Goal: Navigation & Orientation: Find specific page/section

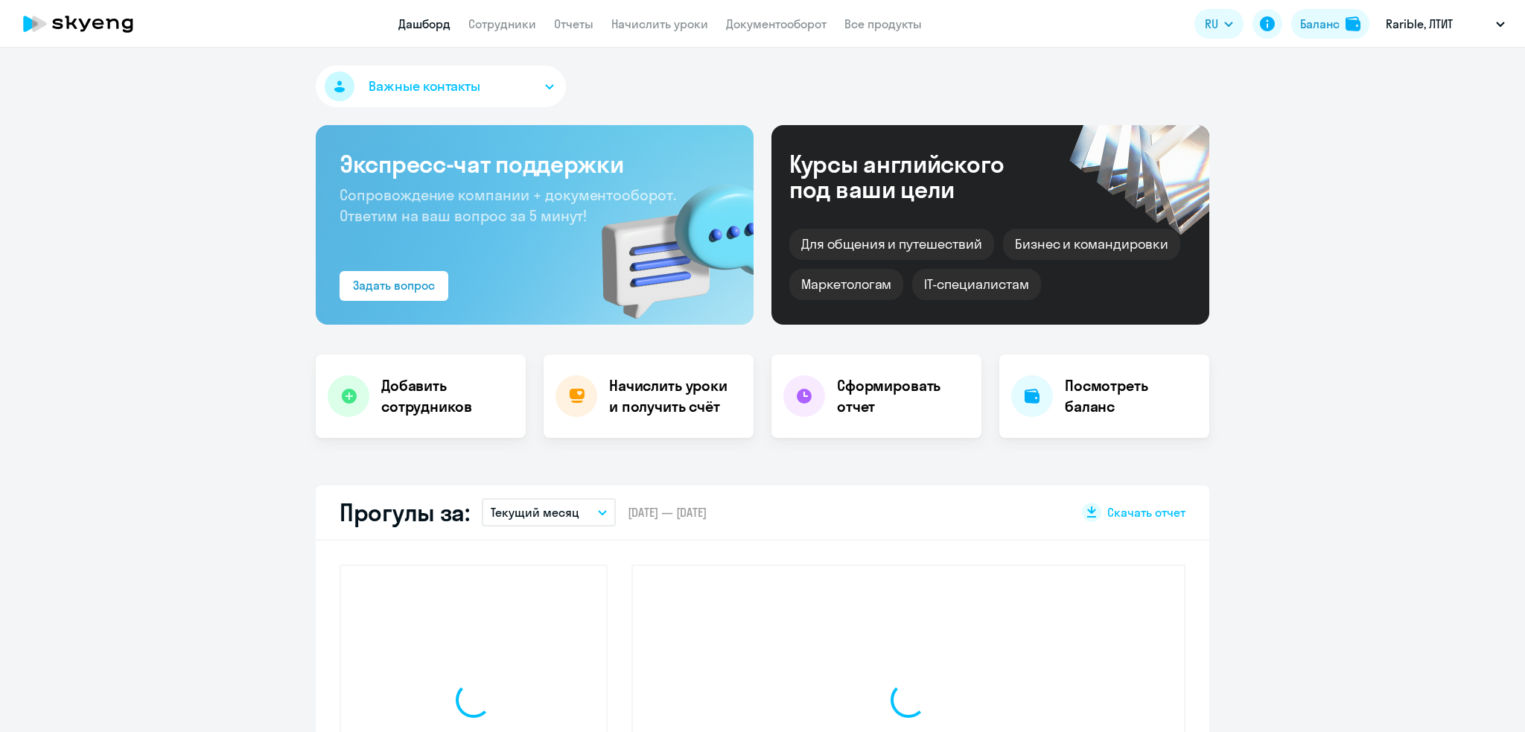
select select "30"
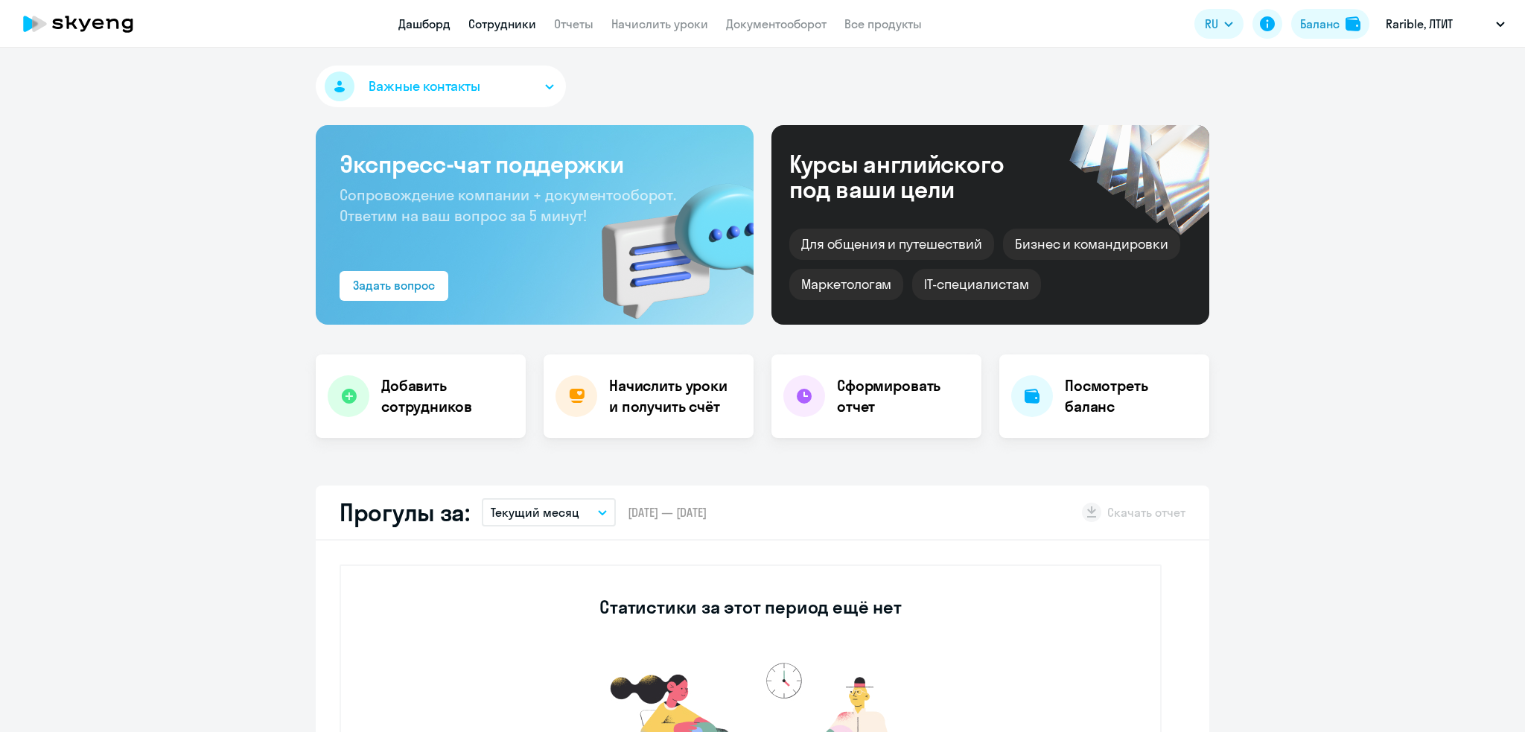
click at [486, 19] on link "Сотрудники" at bounding box center [502, 23] width 68 height 15
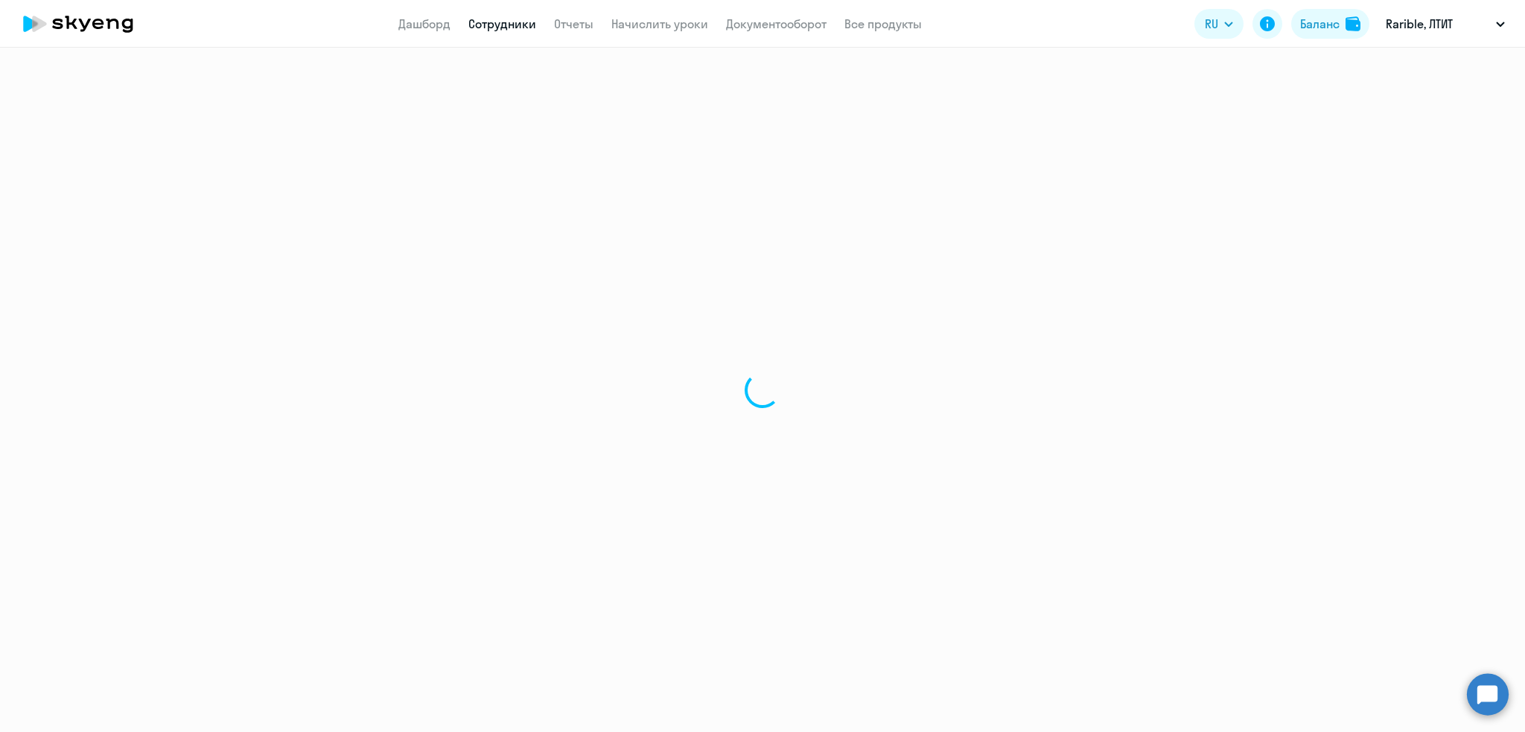
select select "30"
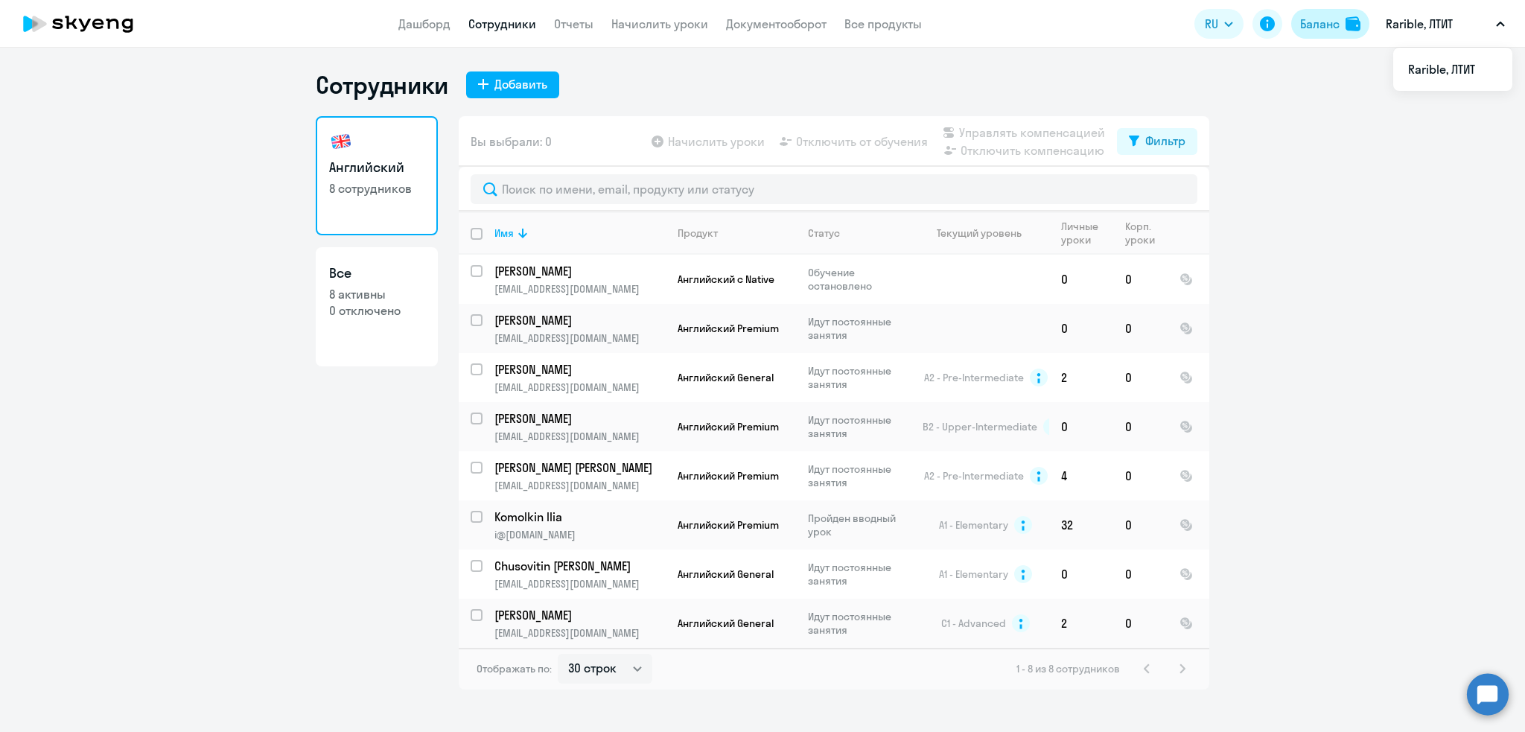
click at [1314, 28] on div "Баланс" at bounding box center [1319, 24] width 39 height 18
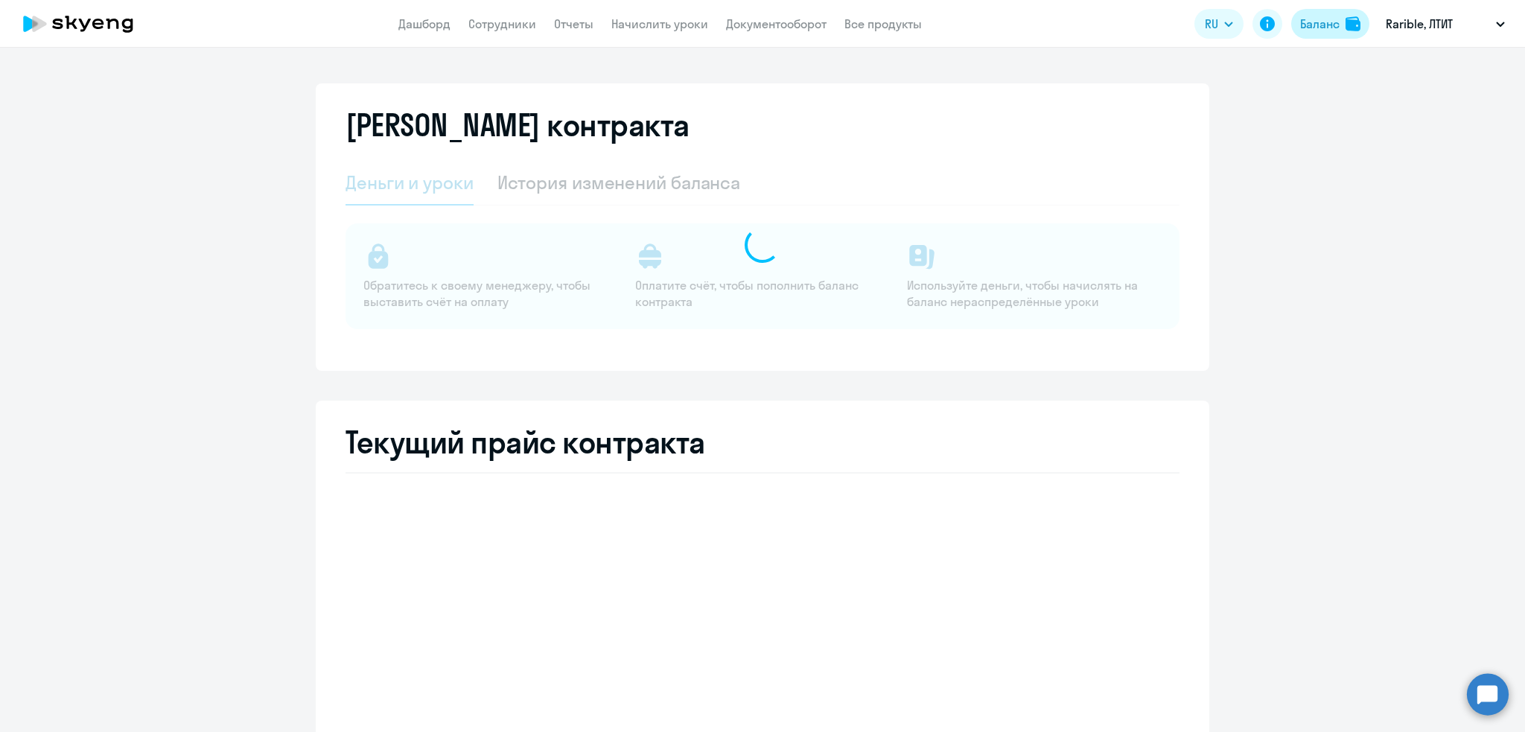
select select "english_adult_not_native_speaker"
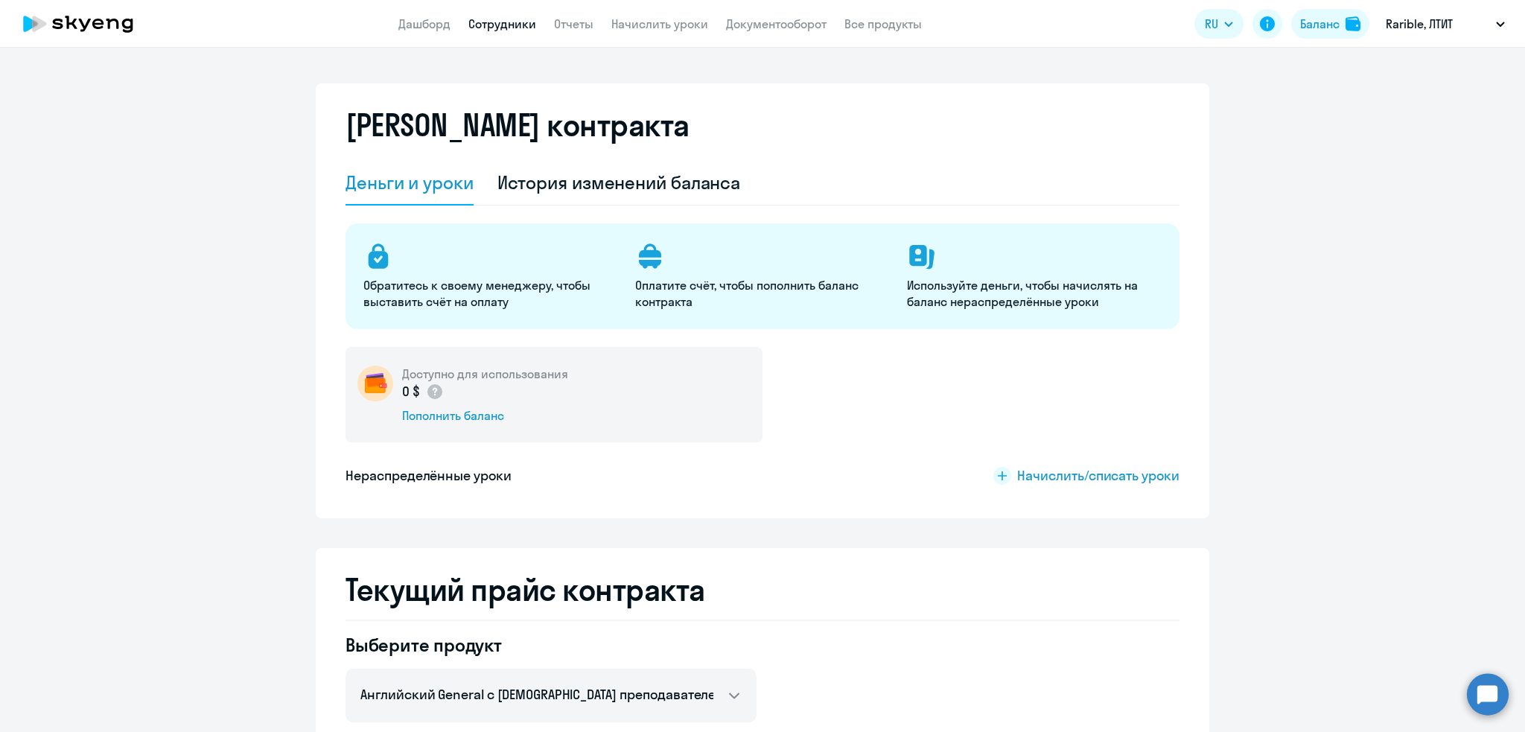
click at [479, 16] on link "Сотрудники" at bounding box center [502, 23] width 68 height 15
select select "30"
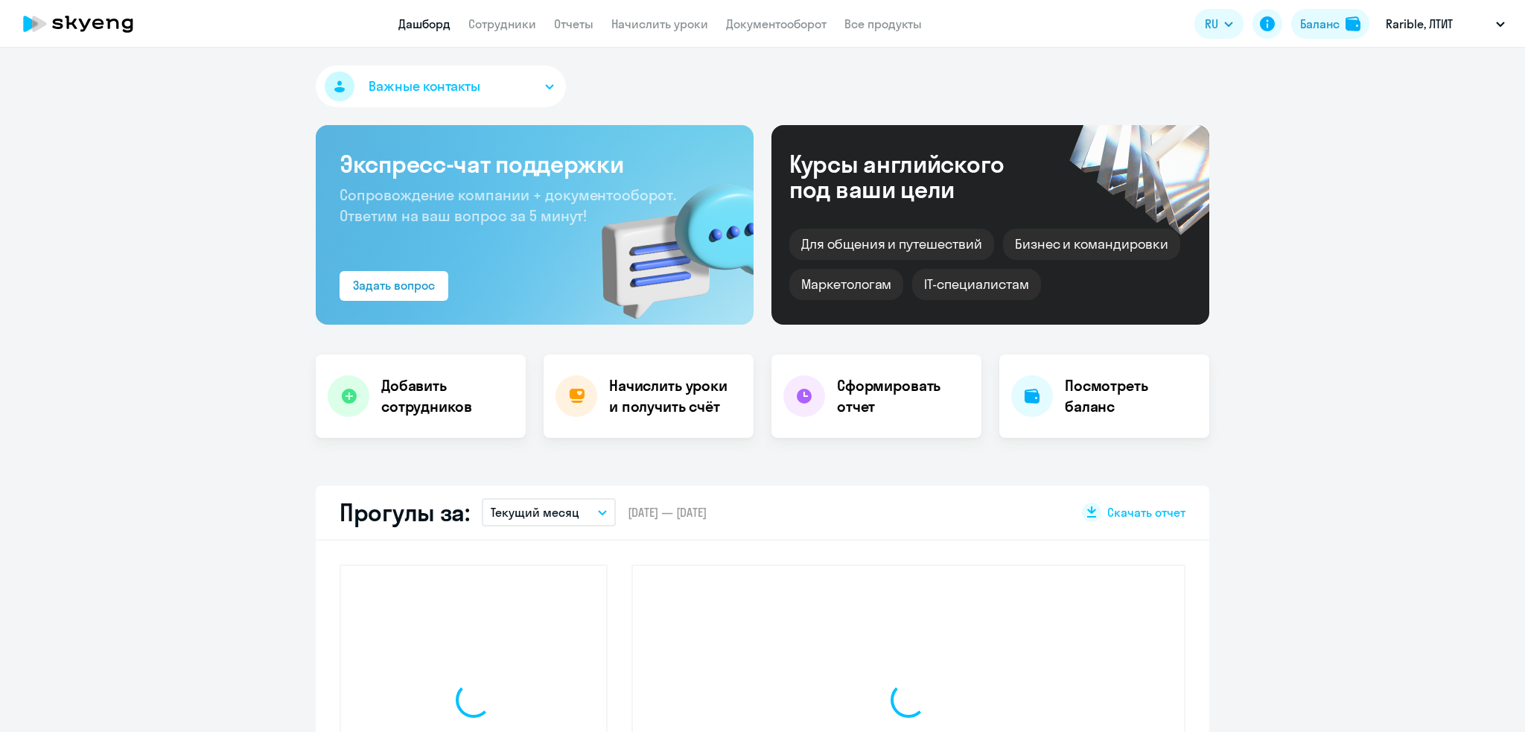
select select "30"
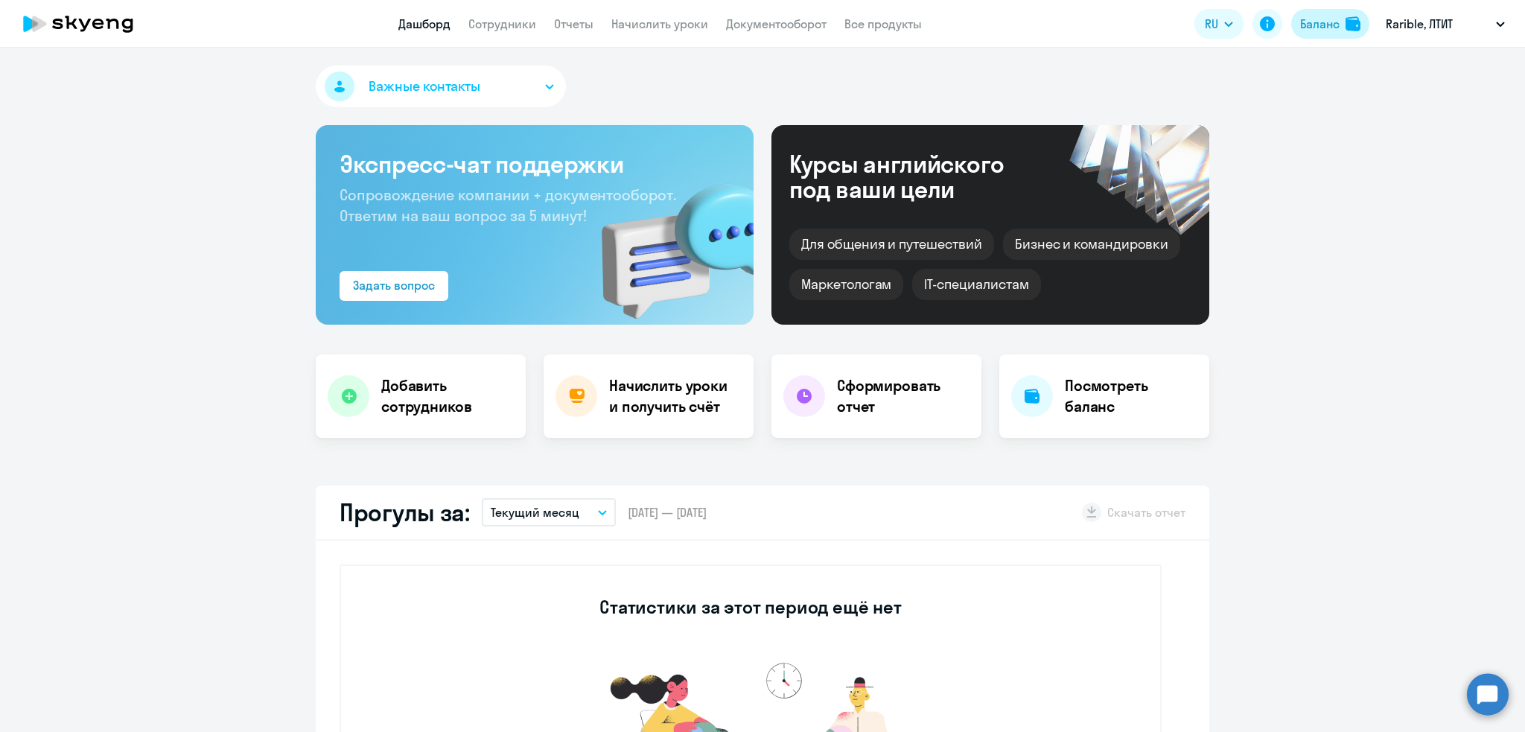
click at [1331, 22] on div "Баланс" at bounding box center [1319, 24] width 39 height 18
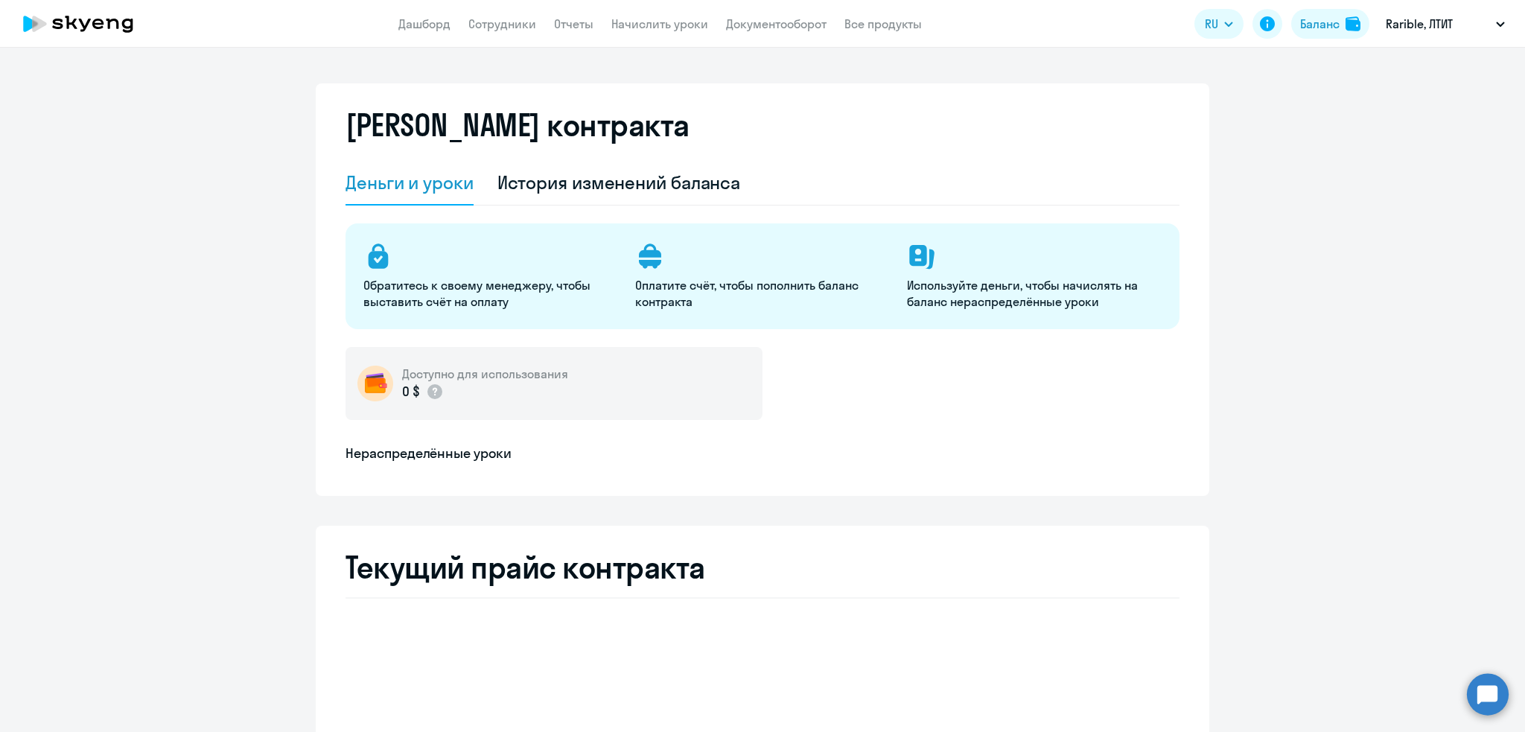
select select "english_adult_not_native_speaker"
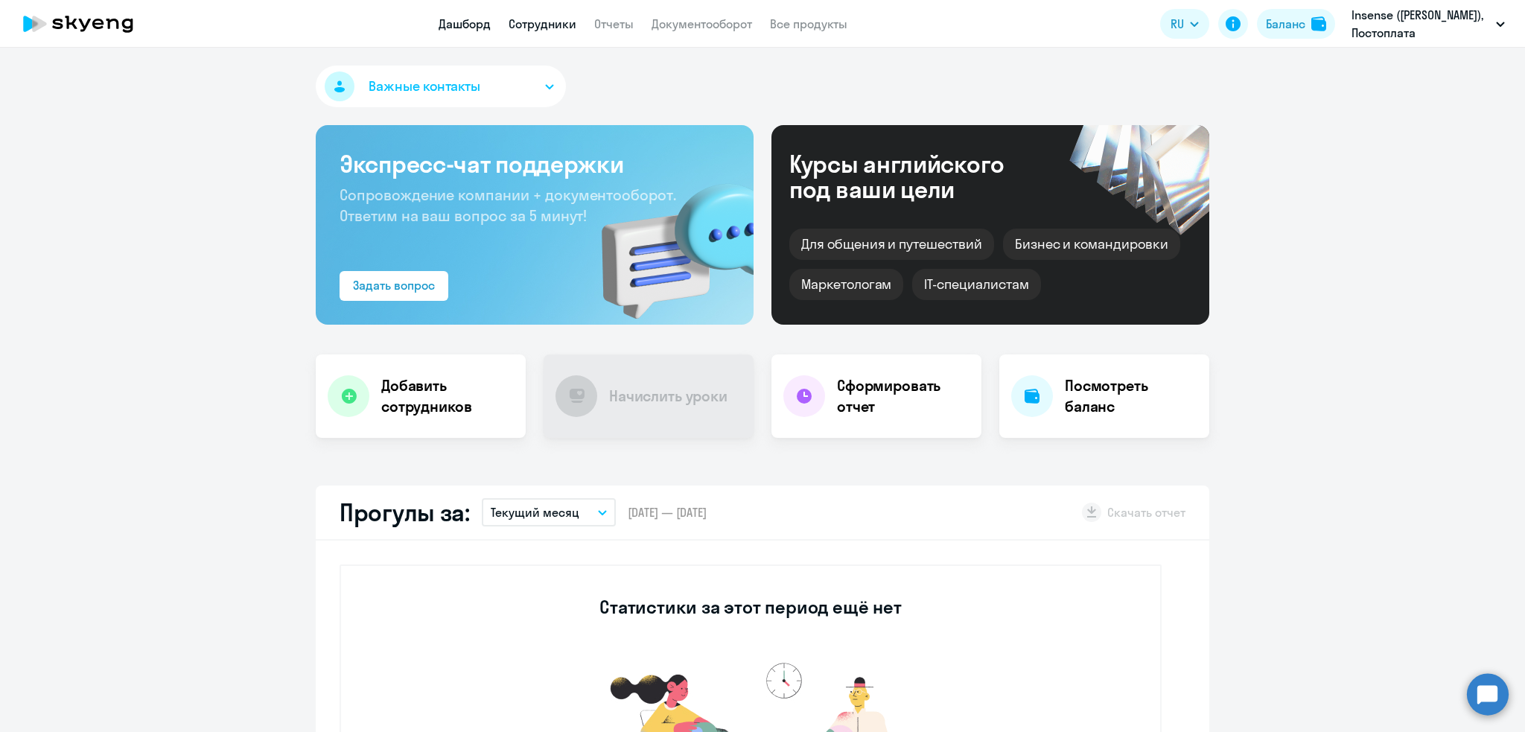
click at [552, 22] on link "Сотрудники" at bounding box center [543, 23] width 68 height 15
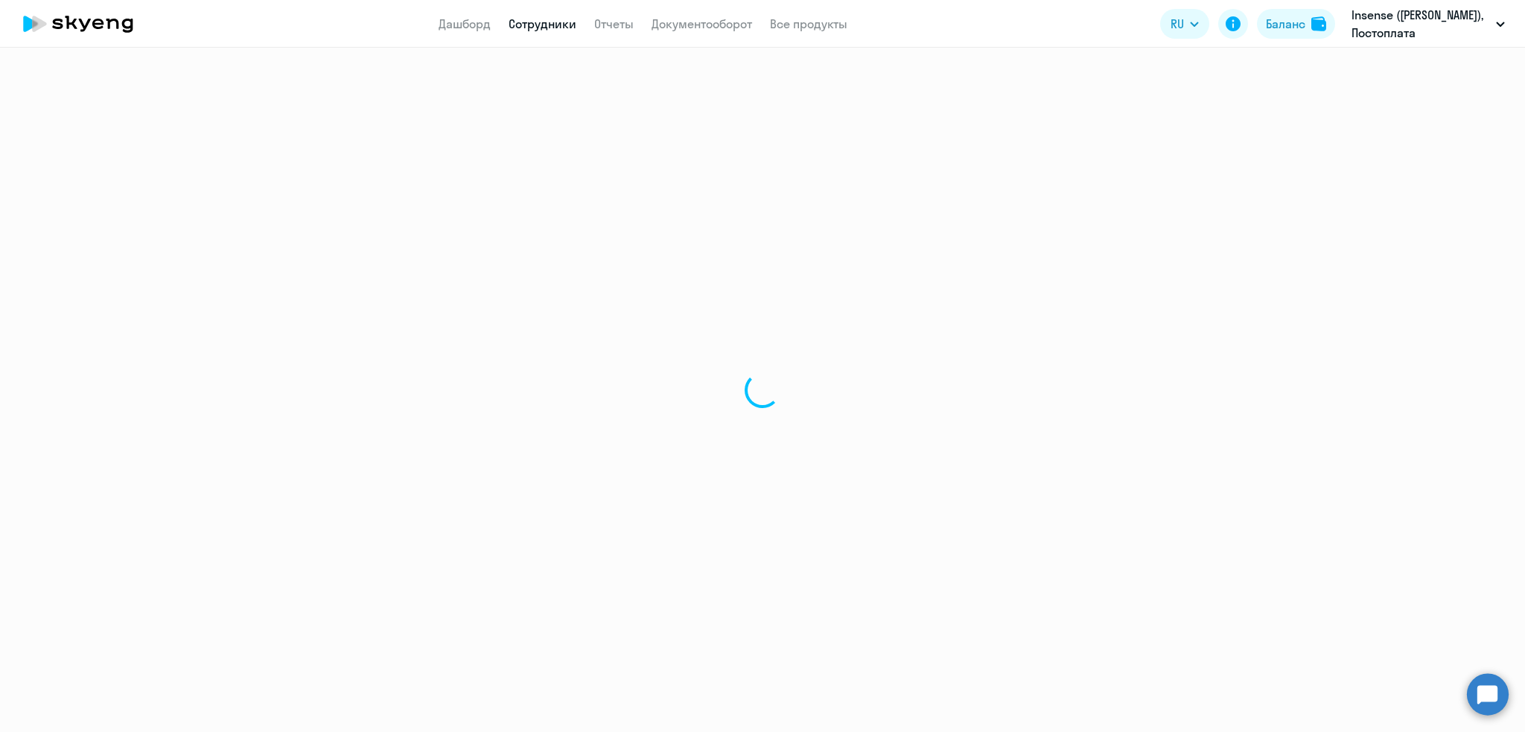
select select "30"
